Goal: Navigation & Orientation: Find specific page/section

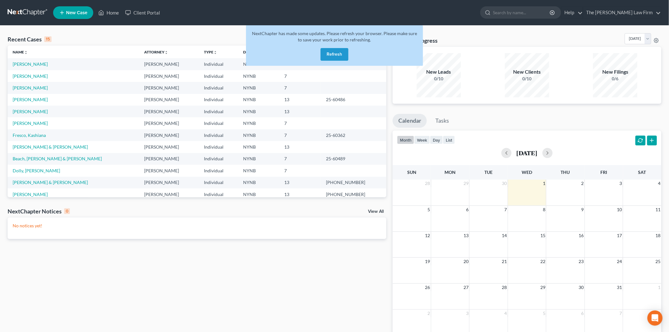
scroll to position [43, 0]
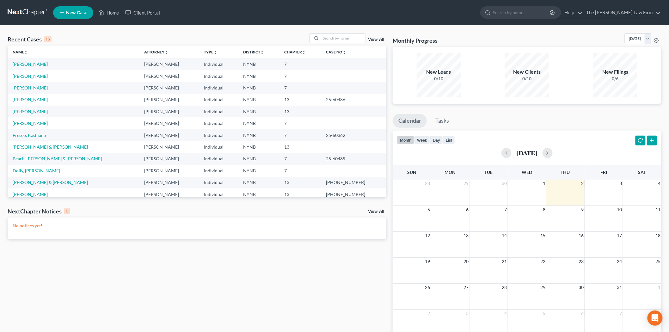
click at [22, 11] on link at bounding box center [28, 12] width 40 height 11
